Goal: Go to known website: Access a specific website the user already knows

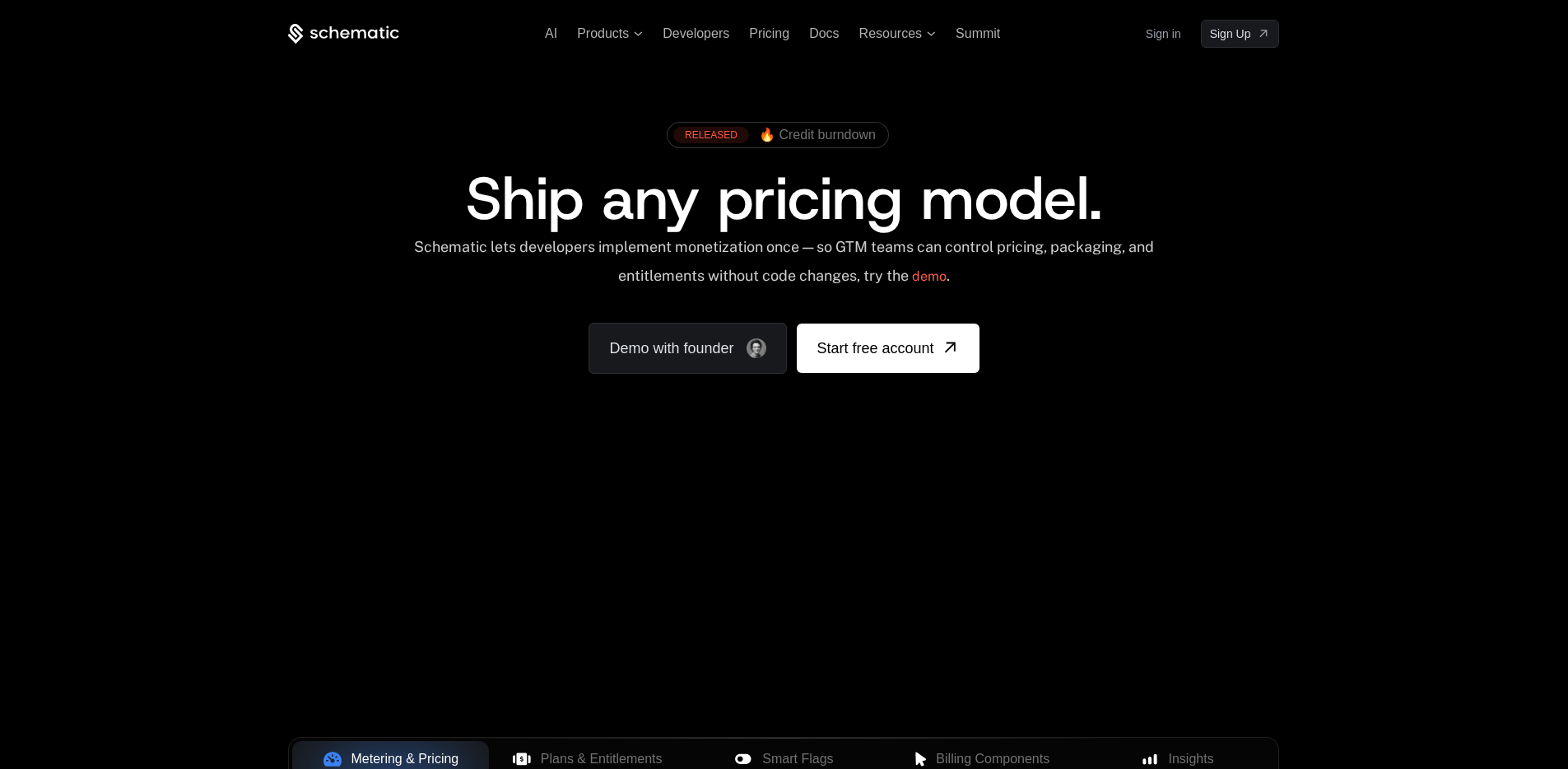
drag, startPoint x: 401, startPoint y: 38, endPoint x: 193, endPoint y: 35, distance: 208.0
click at [203, 36] on div "AI Products Developers Pricing Docs Resources Summit Sign in Sign Up RELEASED 🔥…" at bounding box center [784, 246] width 1568 height 492
click at [1159, 36] on link "Sign in" at bounding box center [1163, 34] width 36 height 26
click at [1239, 38] on span "Sign Up" at bounding box center [1230, 34] width 41 height 17
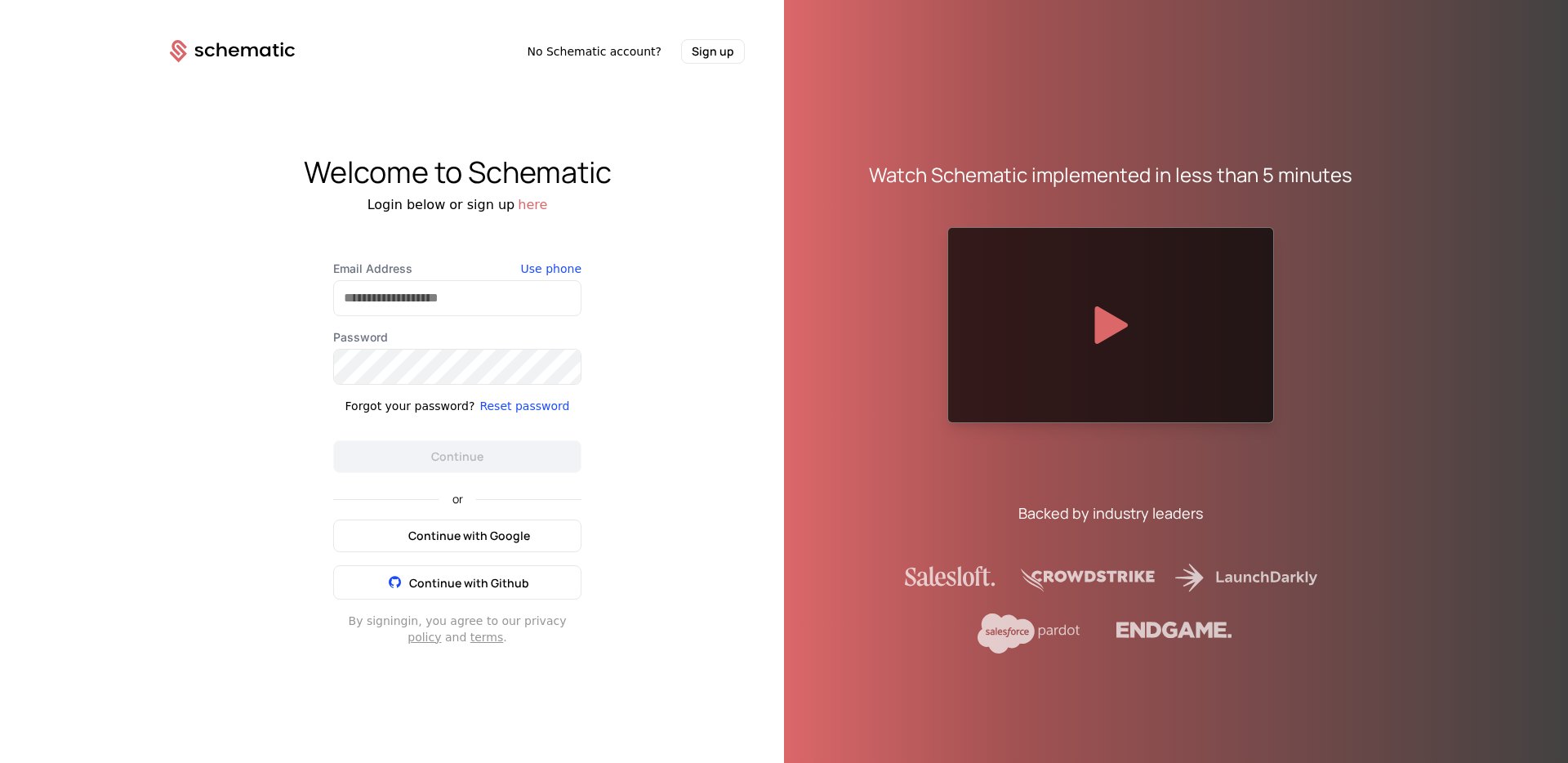
click at [451, 543] on button "Continue with Google" at bounding box center [458, 535] width 249 height 33
